Goal: Information Seeking & Learning: Learn about a topic

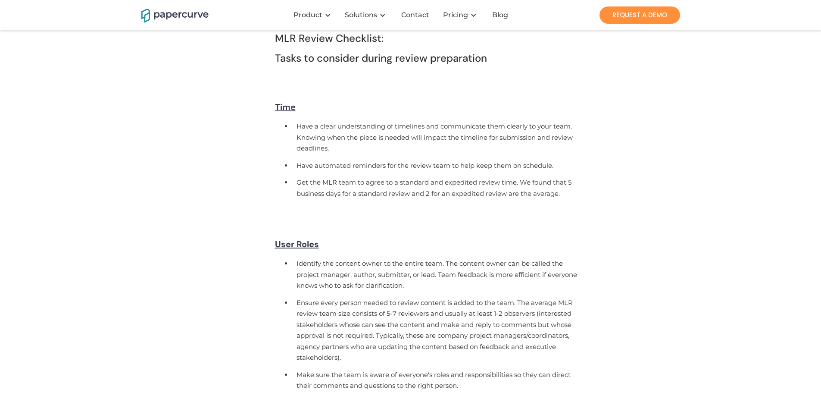
scroll to position [733, 0]
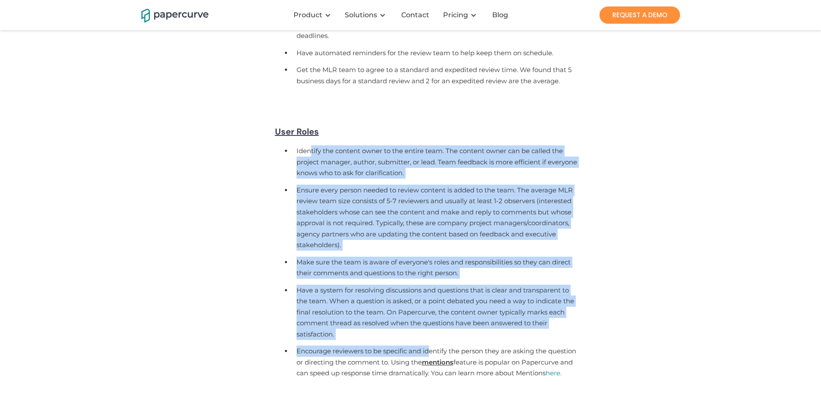
drag, startPoint x: 311, startPoint y: 175, endPoint x: 431, endPoint y: 375, distance: 233.0
click at [431, 375] on ul "Identify the content owner to the entire team. The content owner can be called …" at bounding box center [428, 263] width 306 height 239
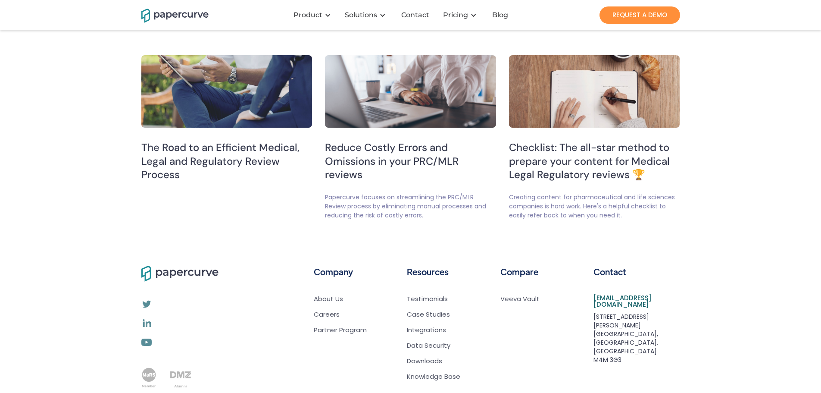
scroll to position [2069, 0]
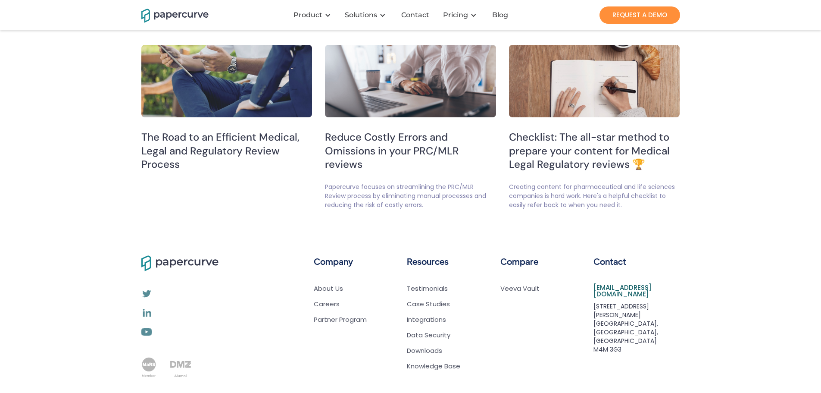
click at [190, 171] on h5 "The Road to an Efficient Medical, Legal and Regulatory Review Process" at bounding box center [226, 150] width 171 height 41
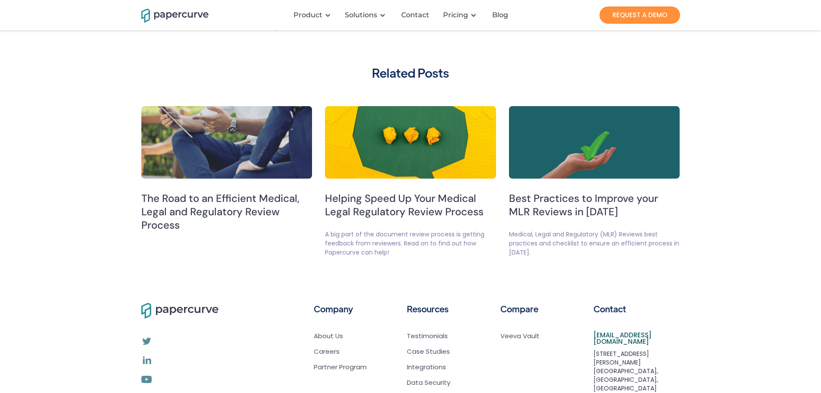
scroll to position [1422, 0]
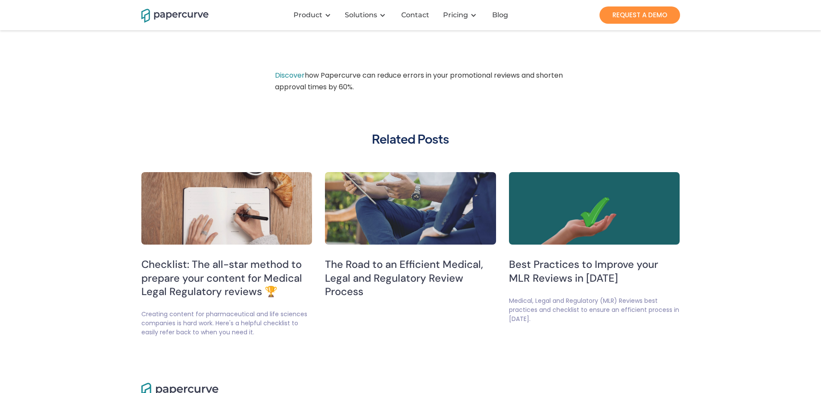
scroll to position [2336, 0]
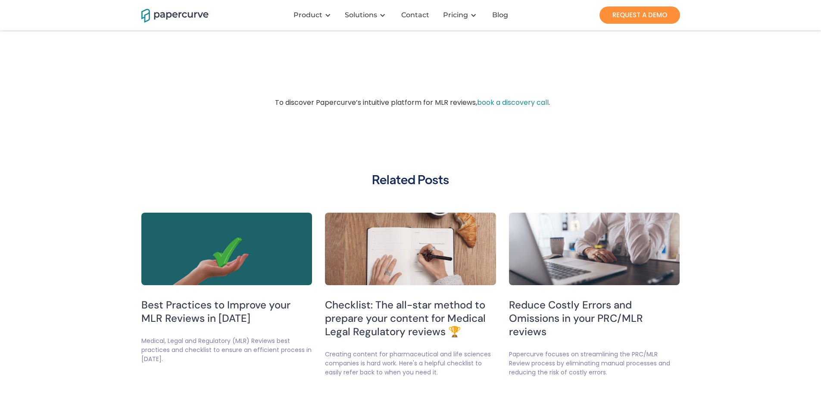
scroll to position [2371, 0]
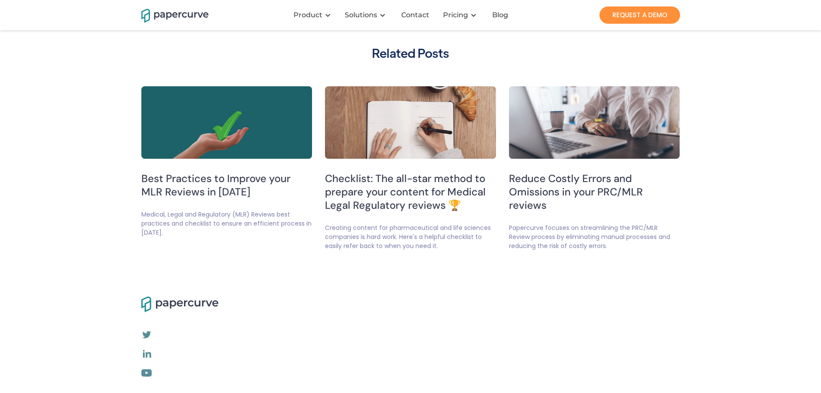
click at [193, 198] on h5 "Best Practices to Improve your MLR Reviews in [DATE]" at bounding box center [226, 185] width 171 height 27
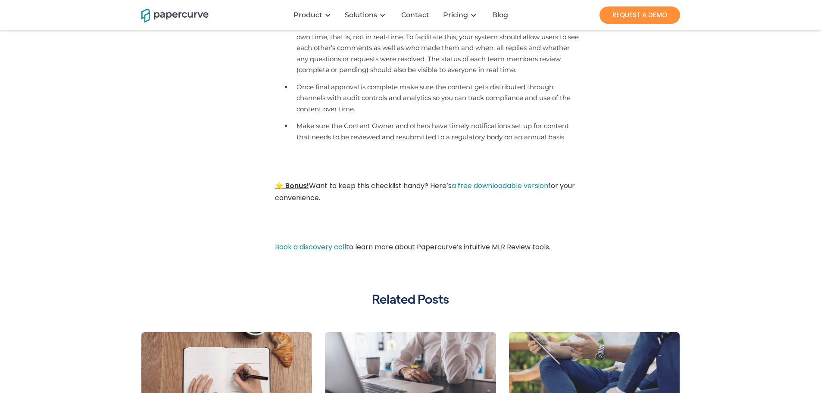
scroll to position [1293, 0]
